Goal: Obtain resource: Download file/media

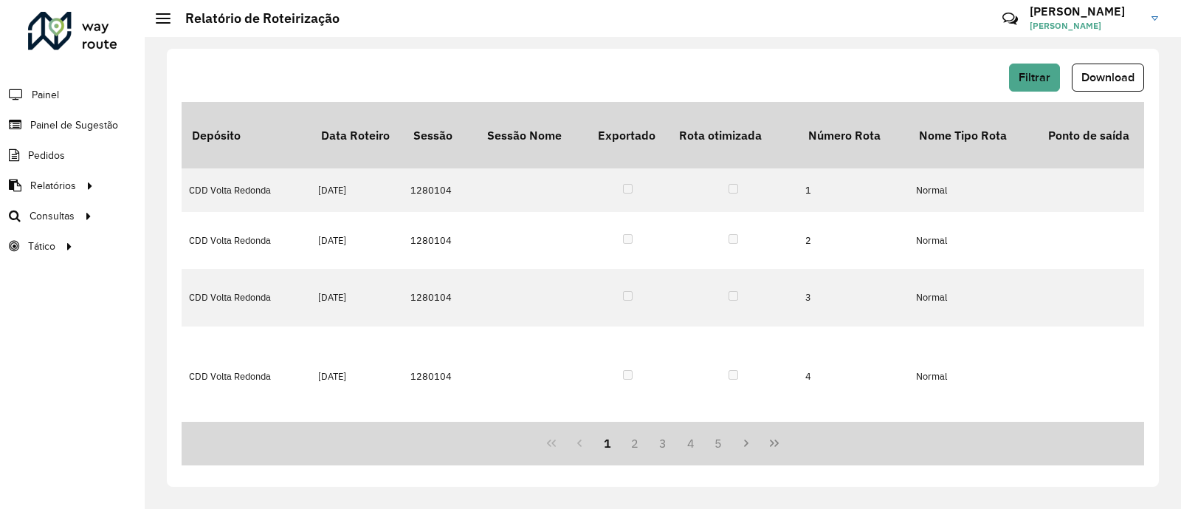
click at [85, 36] on div at bounding box center [72, 31] width 89 height 38
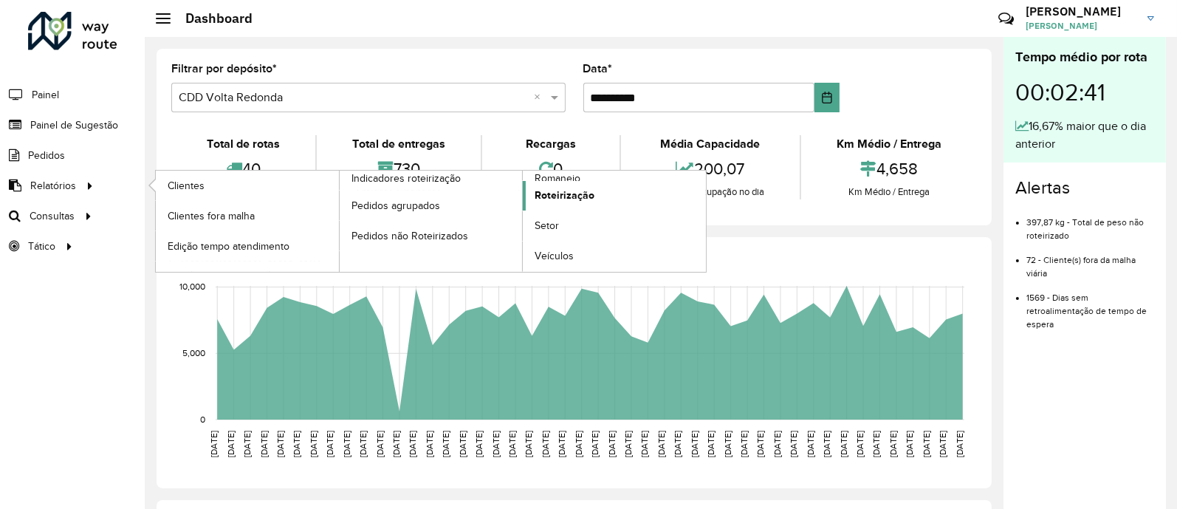
click at [572, 196] on span "Roteirização" at bounding box center [565, 196] width 60 height 16
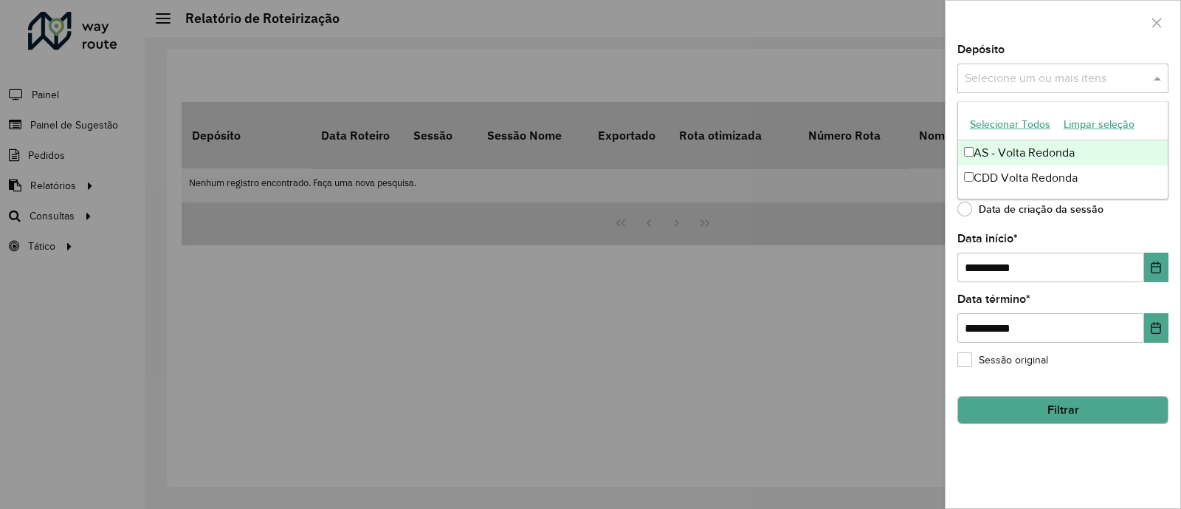
click at [1099, 82] on input "text" at bounding box center [1055, 79] width 189 height 18
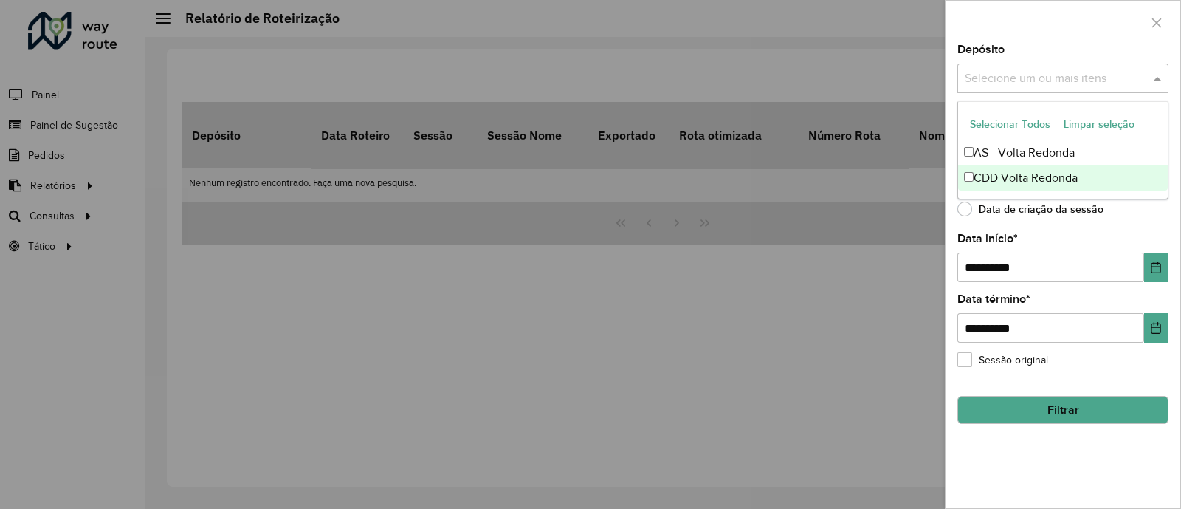
click at [1006, 182] on div "CDD Volta Redonda" at bounding box center [1063, 177] width 210 height 25
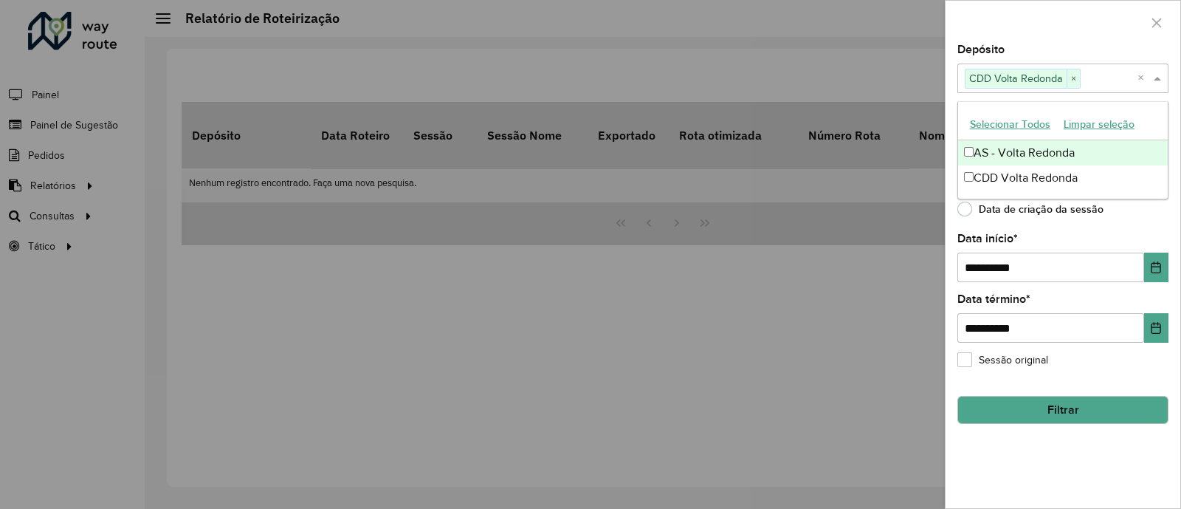
click at [1067, 42] on div at bounding box center [1063, 23] width 235 height 44
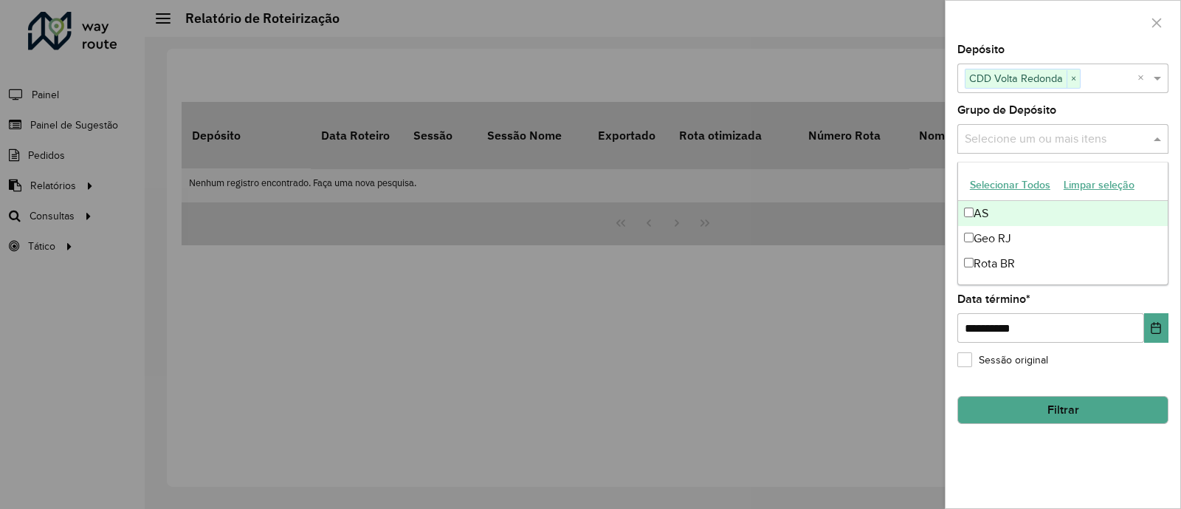
click at [1030, 148] on input "text" at bounding box center [1055, 140] width 189 height 18
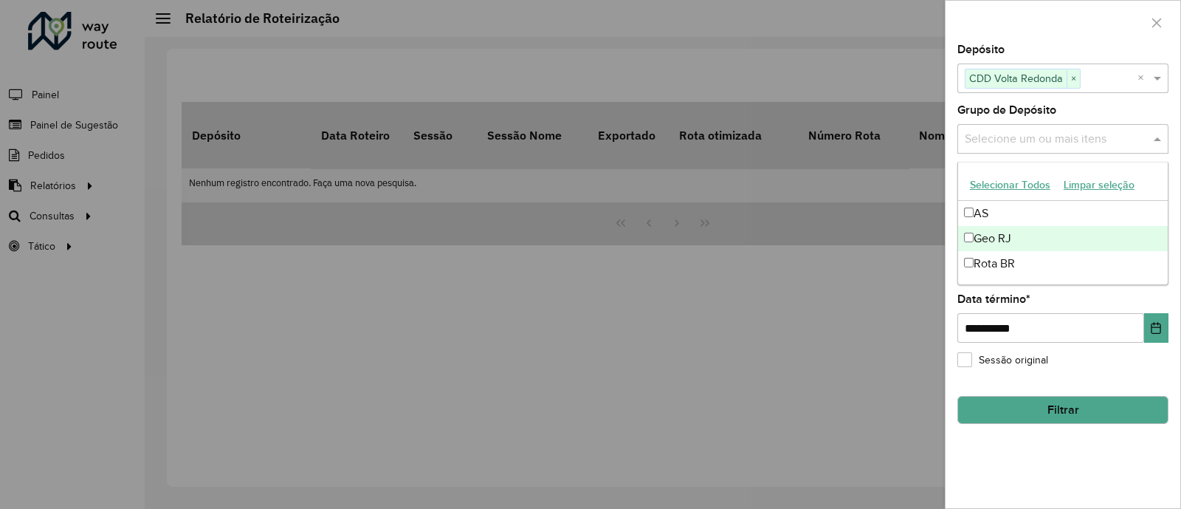
click at [994, 241] on div "Geo RJ" at bounding box center [1063, 238] width 210 height 25
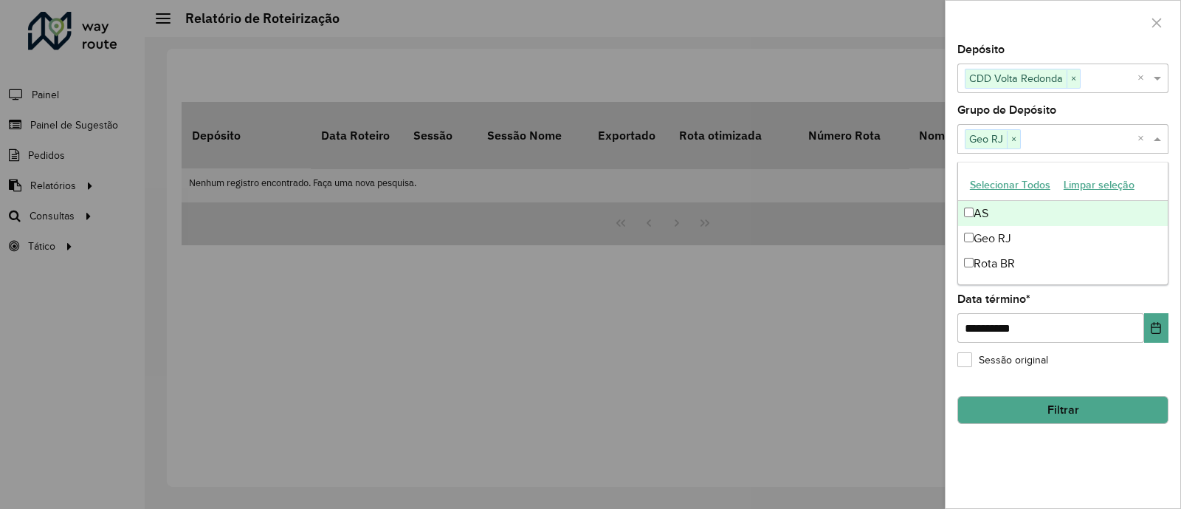
click at [1029, 40] on div at bounding box center [1063, 23] width 235 height 44
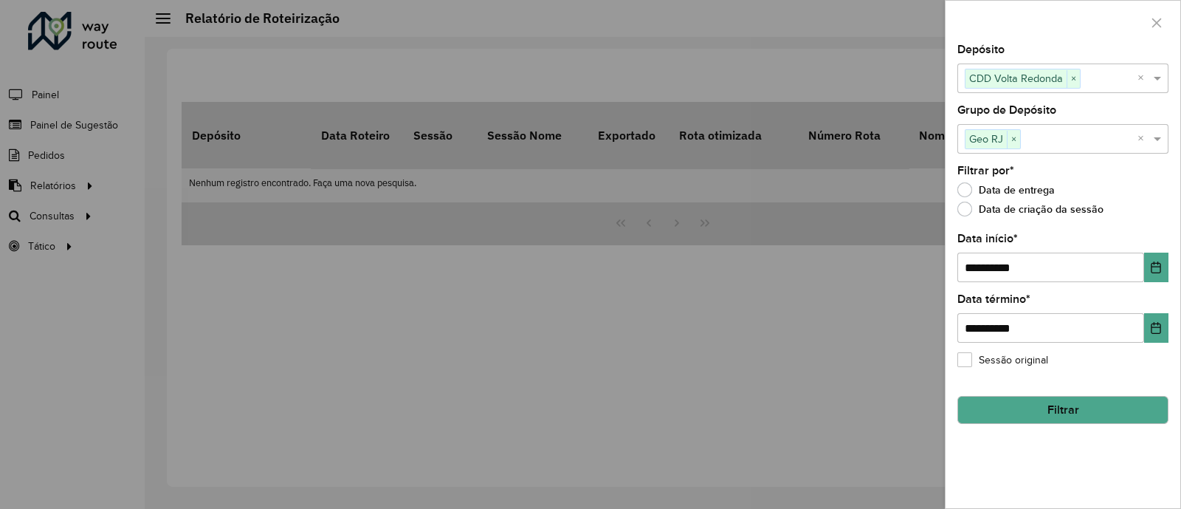
click at [1049, 405] on button "Filtrar" at bounding box center [1063, 410] width 211 height 28
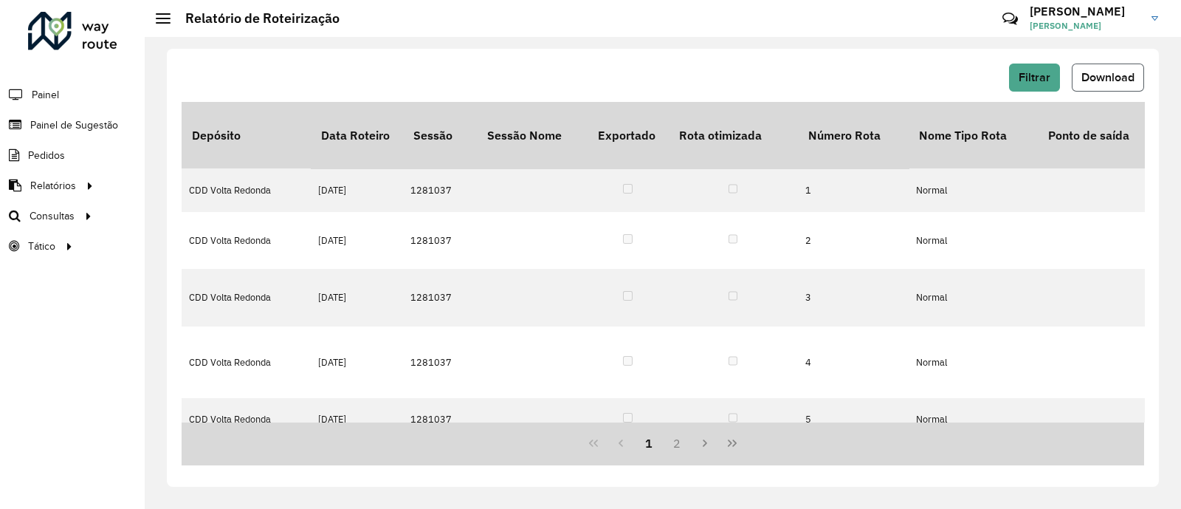
click at [1096, 75] on span "Download" at bounding box center [1108, 77] width 53 height 13
